Goal: Find specific page/section: Find specific page/section

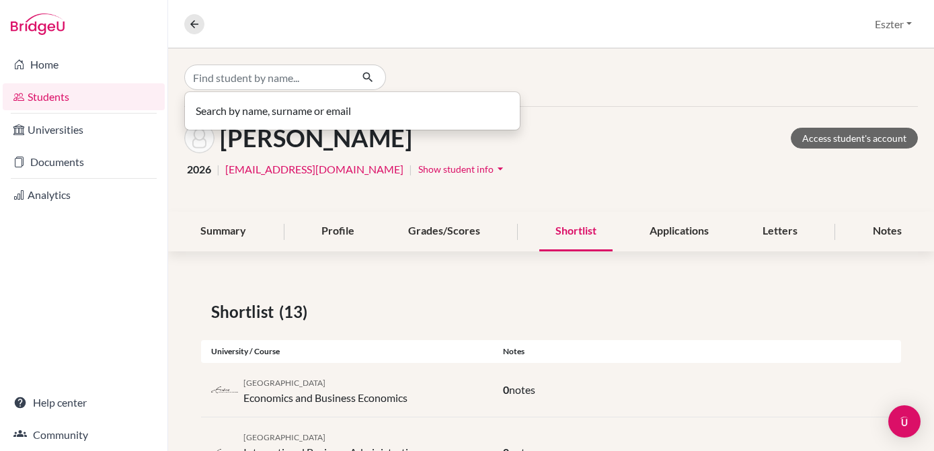
click at [319, 83] on input "Find student by name..." at bounding box center [267, 78] width 167 height 26
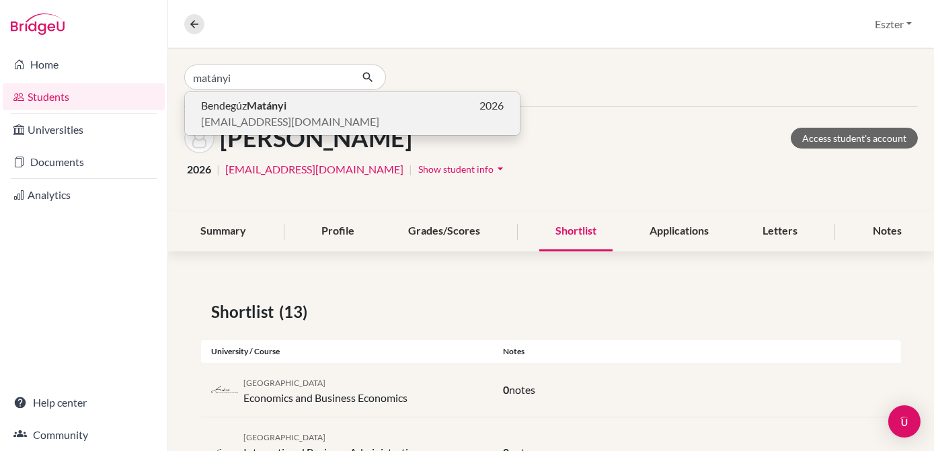
type input "matányi"
click at [299, 100] on p "Bendegúz Matányi 2026" at bounding box center [352, 105] width 303 height 16
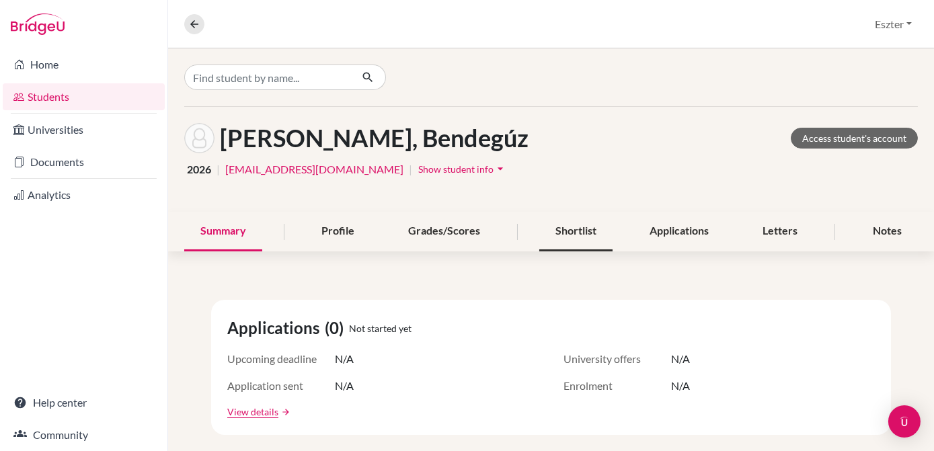
click at [573, 231] on div "Shortlist" at bounding box center [575, 232] width 73 height 40
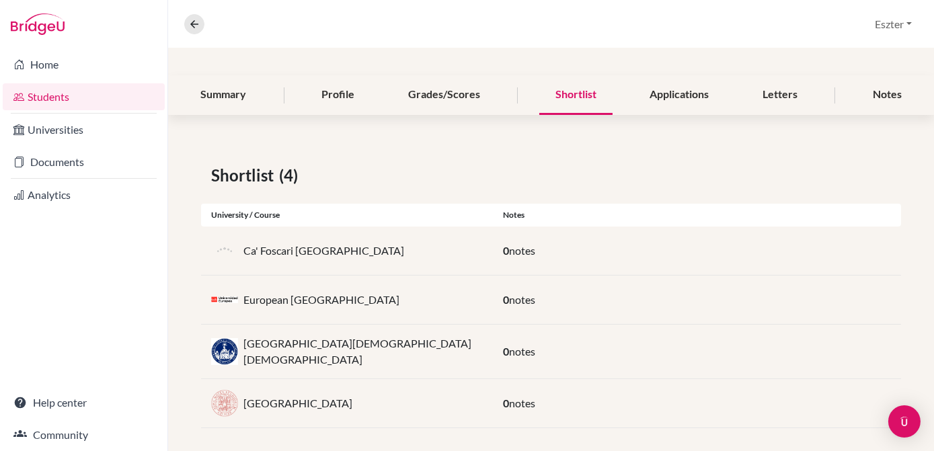
scroll to position [139, 0]
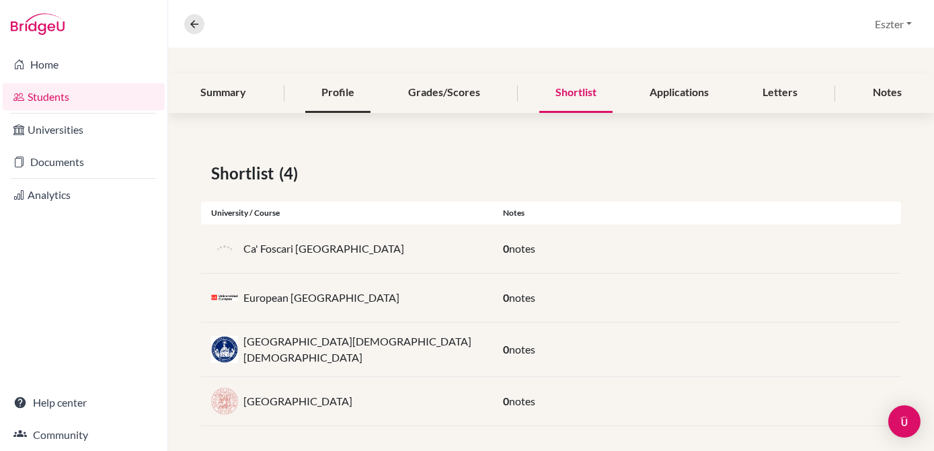
click at [350, 93] on div "Profile" at bounding box center [337, 93] width 65 height 40
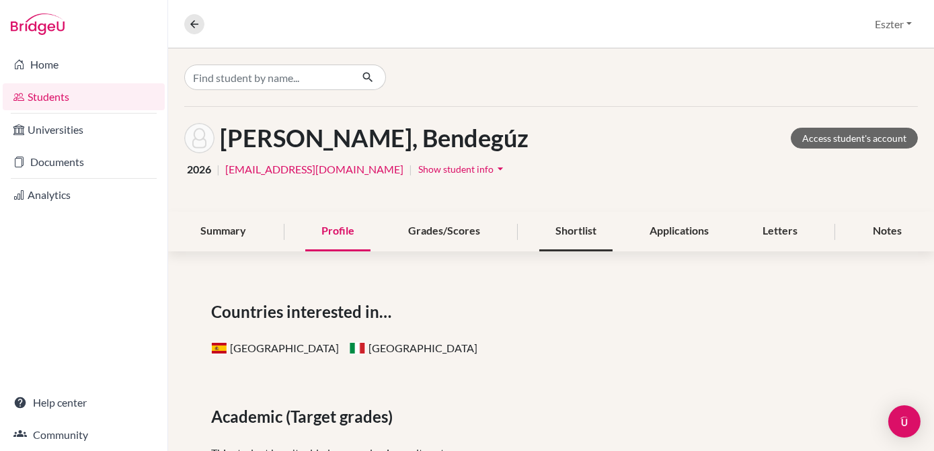
click at [577, 229] on div "Shortlist" at bounding box center [575, 232] width 73 height 40
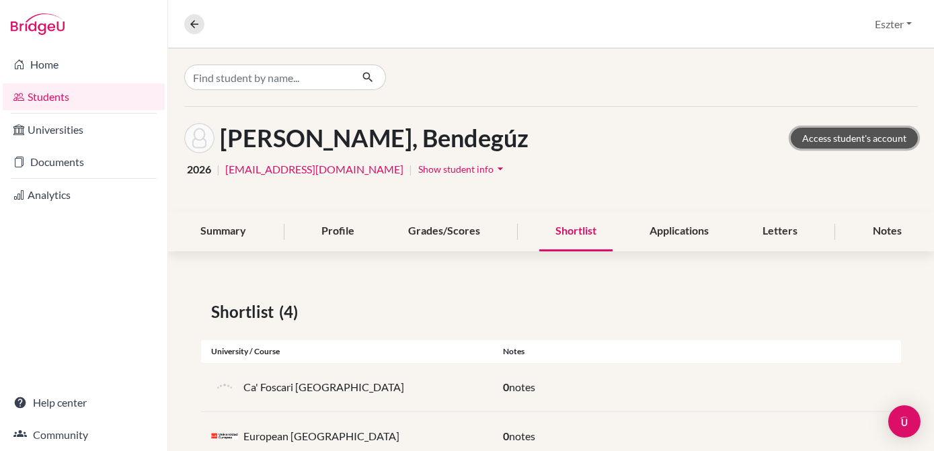
click at [836, 139] on link "Access student's account" at bounding box center [854, 138] width 127 height 21
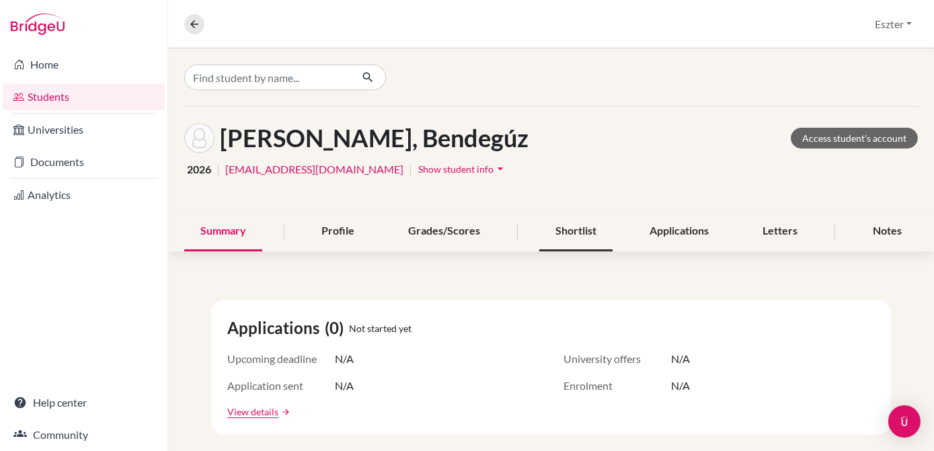
click at [568, 232] on div "Shortlist" at bounding box center [575, 232] width 73 height 40
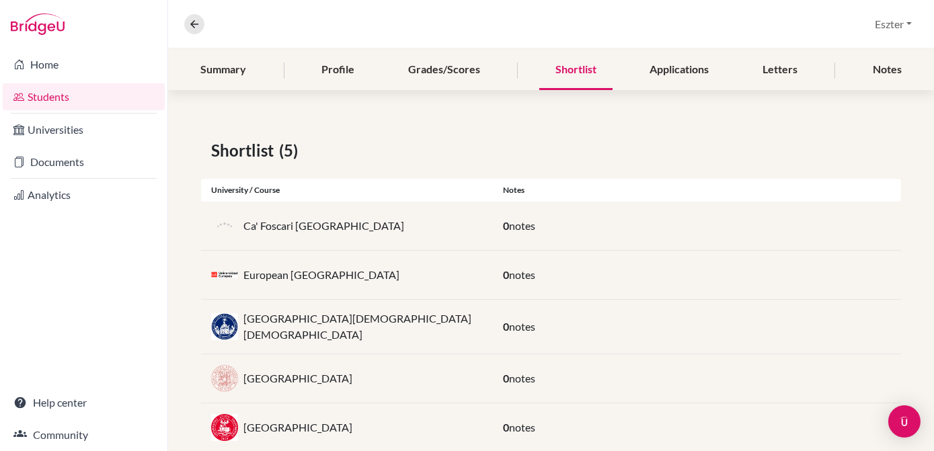
scroll to position [188, 0]
